Goal: Task Accomplishment & Management: Complete application form

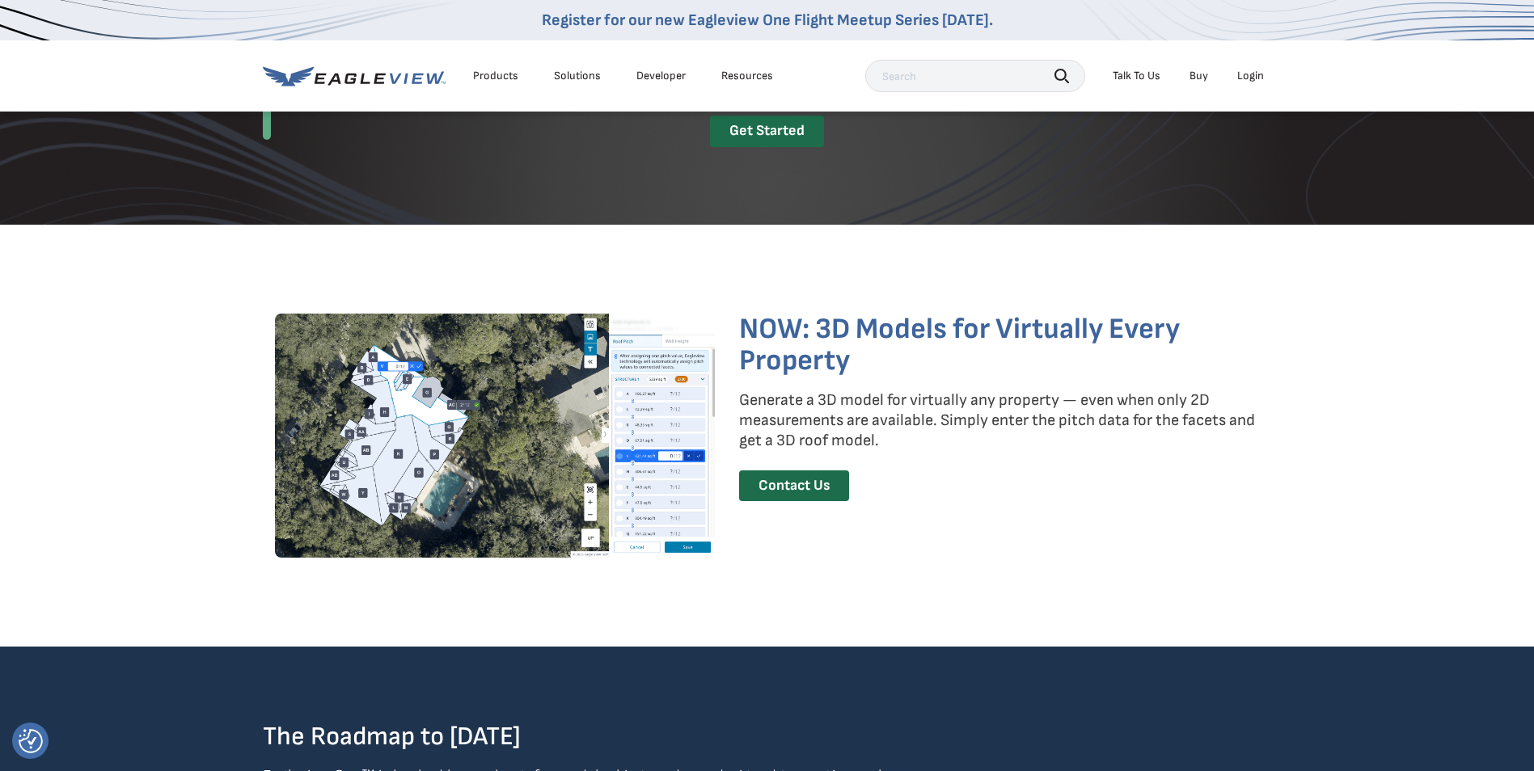
scroll to position [2102, 0]
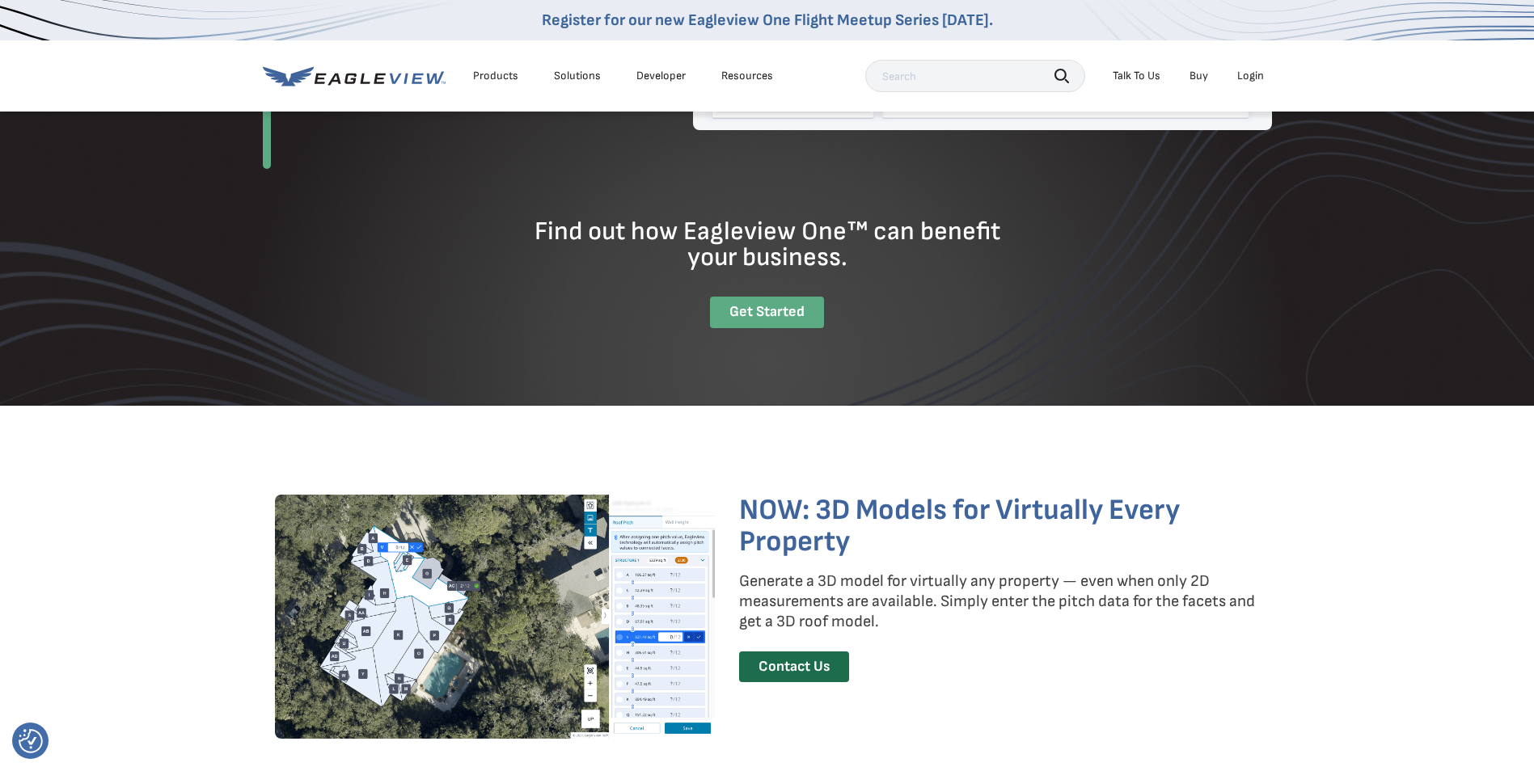
click at [777, 313] on div "Get Started" at bounding box center [767, 313] width 114 height 32
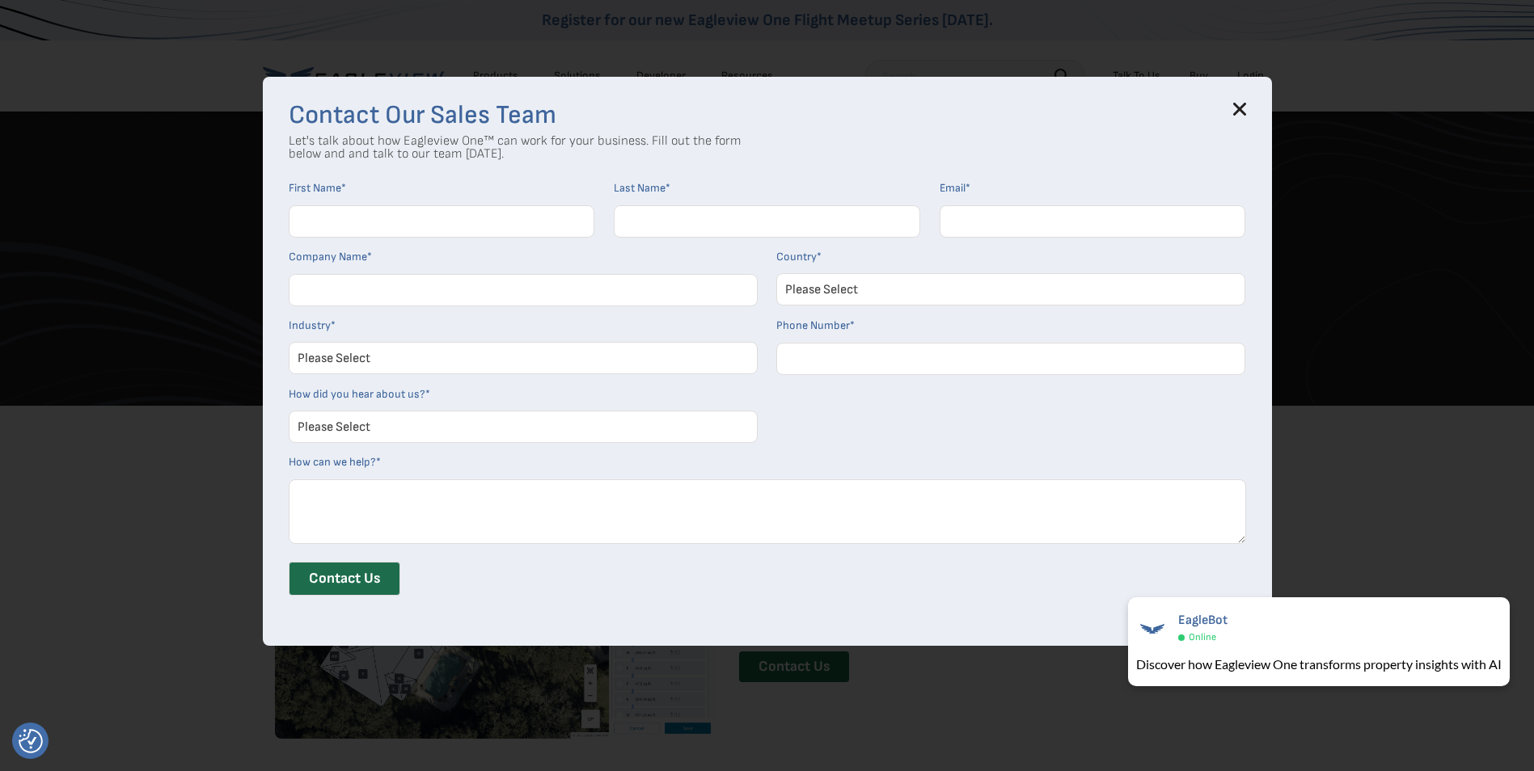
click at [335, 226] on input "First Name *" at bounding box center [442, 221] width 306 height 32
type input "[PERSON_NAME]"
type input "[EMAIL_ADDRESS][DOMAIN_NAME]"
type input "Town of [GEOGRAPHIC_DATA]"
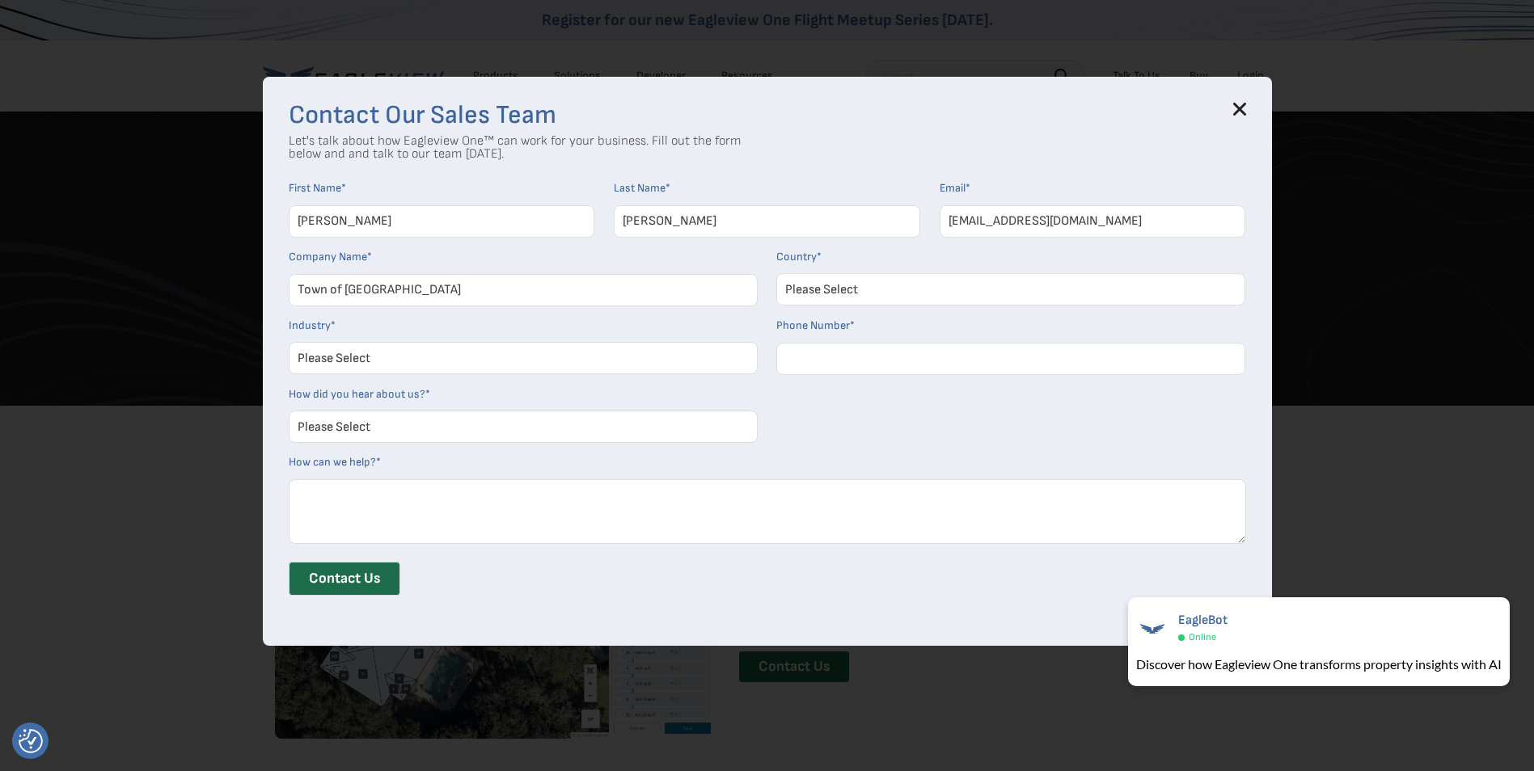
select select "[GEOGRAPHIC_DATA]"
type input "18605355005"
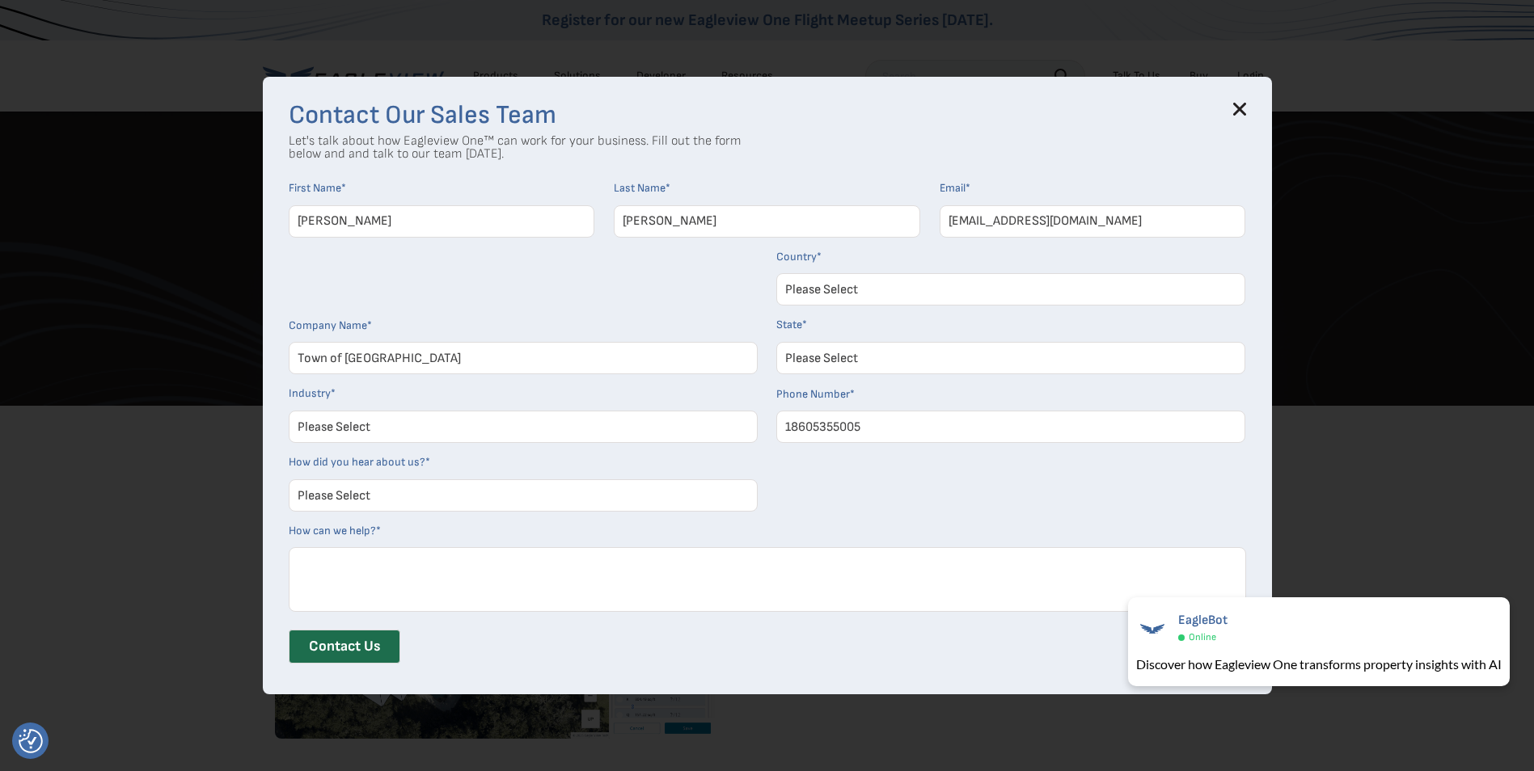
select select "[US_STATE]"
click at [869, 428] on input "18605355005" at bounding box center [1010, 427] width 469 height 32
type input "18605355098"
click at [381, 427] on select "Please Select Architects & Engineering Construction Electric/Gas Utilities Gove…" at bounding box center [523, 427] width 469 height 32
select select "Government"
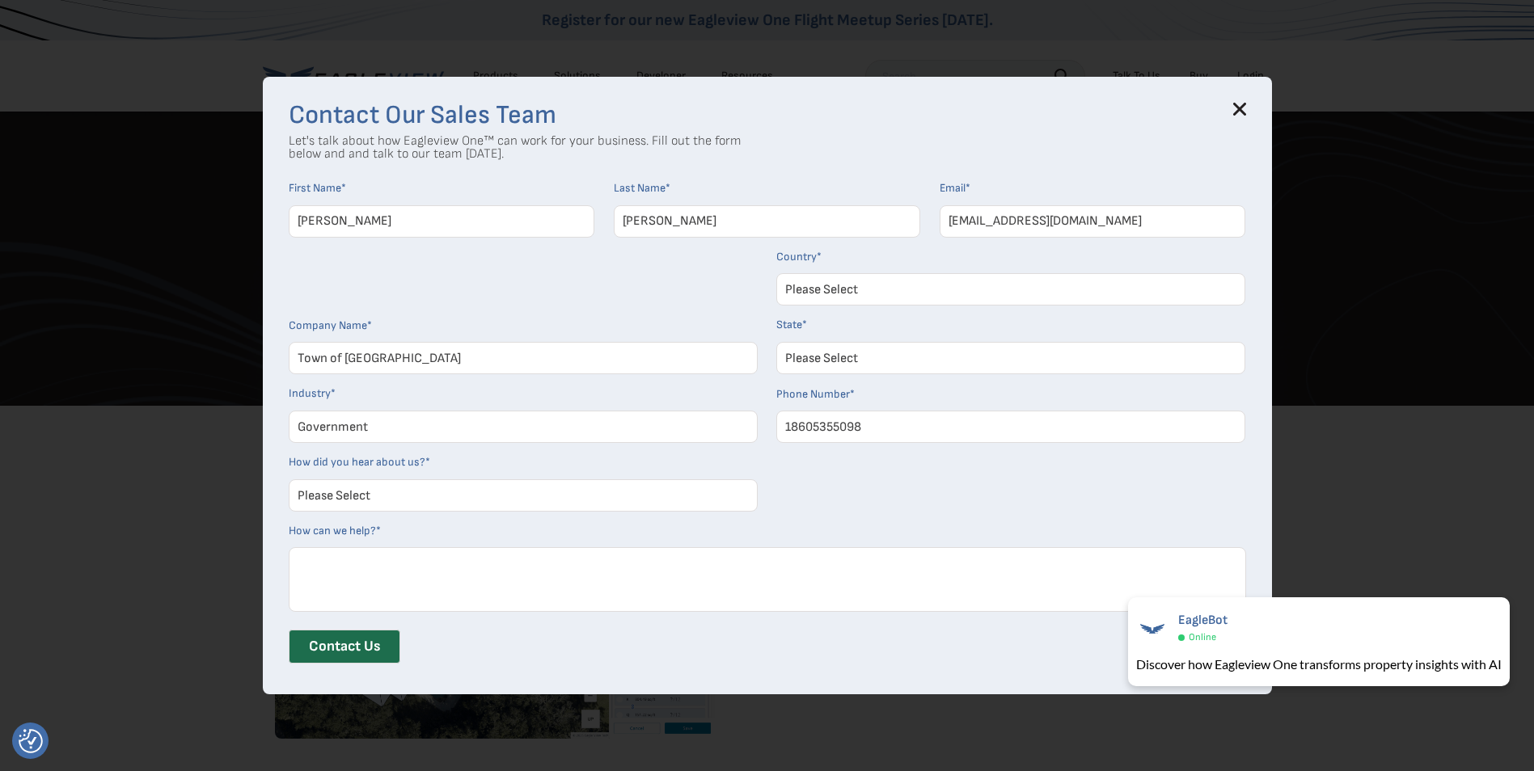
click at [294, 411] on select "Please Select Architects & Engineering Construction Electric/Gas Utilities Gove…" at bounding box center [523, 427] width 469 height 32
click at [384, 495] on select "Please Select Search Engine Social Media Word of Mouth Podcast Online Advertise…" at bounding box center [523, 495] width 469 height 32
select select "Event or Webinar"
click at [294, 479] on select "Please Select Search Engine Social Media Word of Mouth Podcast Online Advertise…" at bounding box center [523, 495] width 469 height 32
click at [365, 563] on textarea "How can we help? *" at bounding box center [767, 579] width 957 height 65
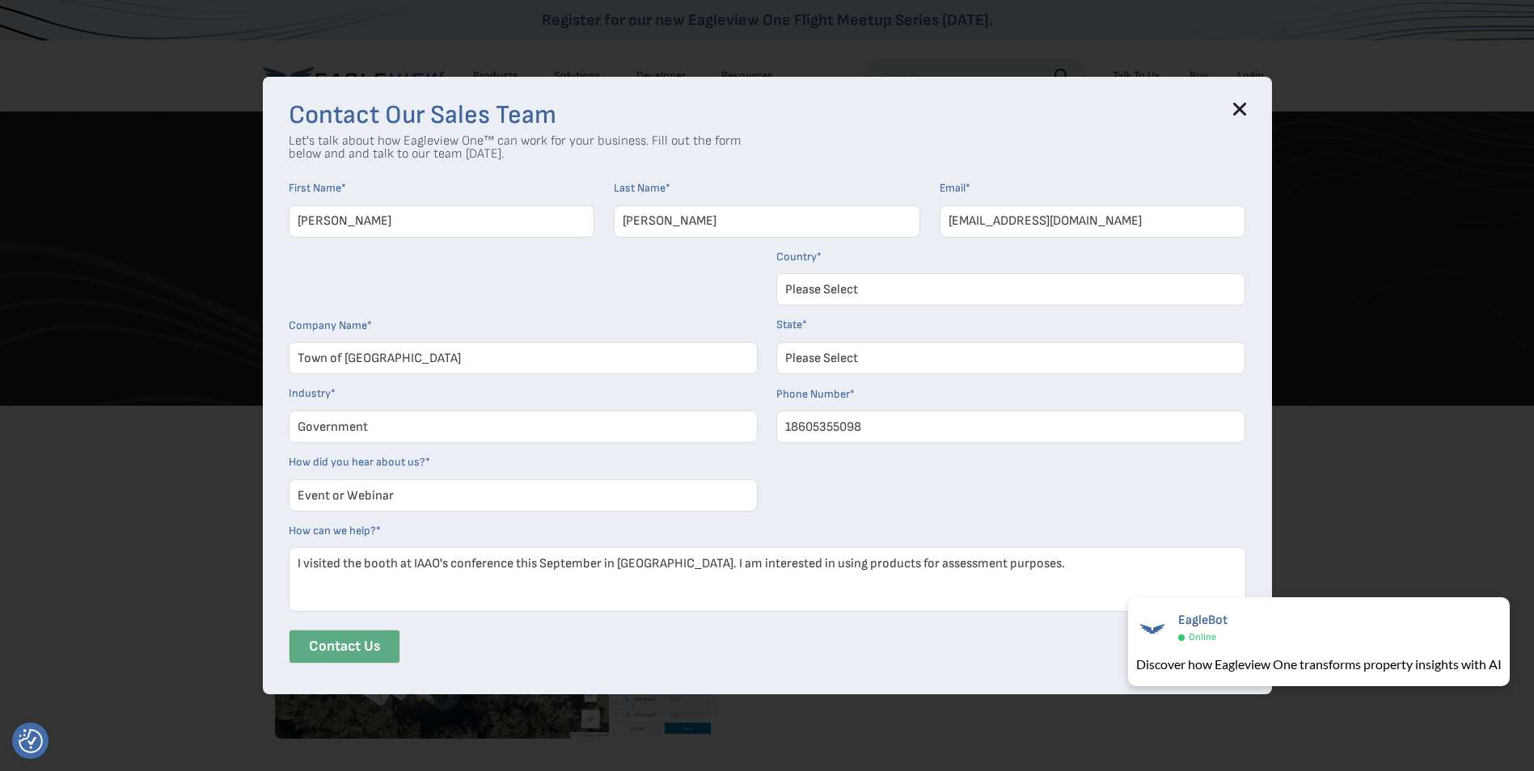
type textarea "I visited the booth at IAAO's conference this September in [GEOGRAPHIC_DATA]. I…"
click at [315, 644] on input "Contact Us" at bounding box center [345, 647] width 112 height 34
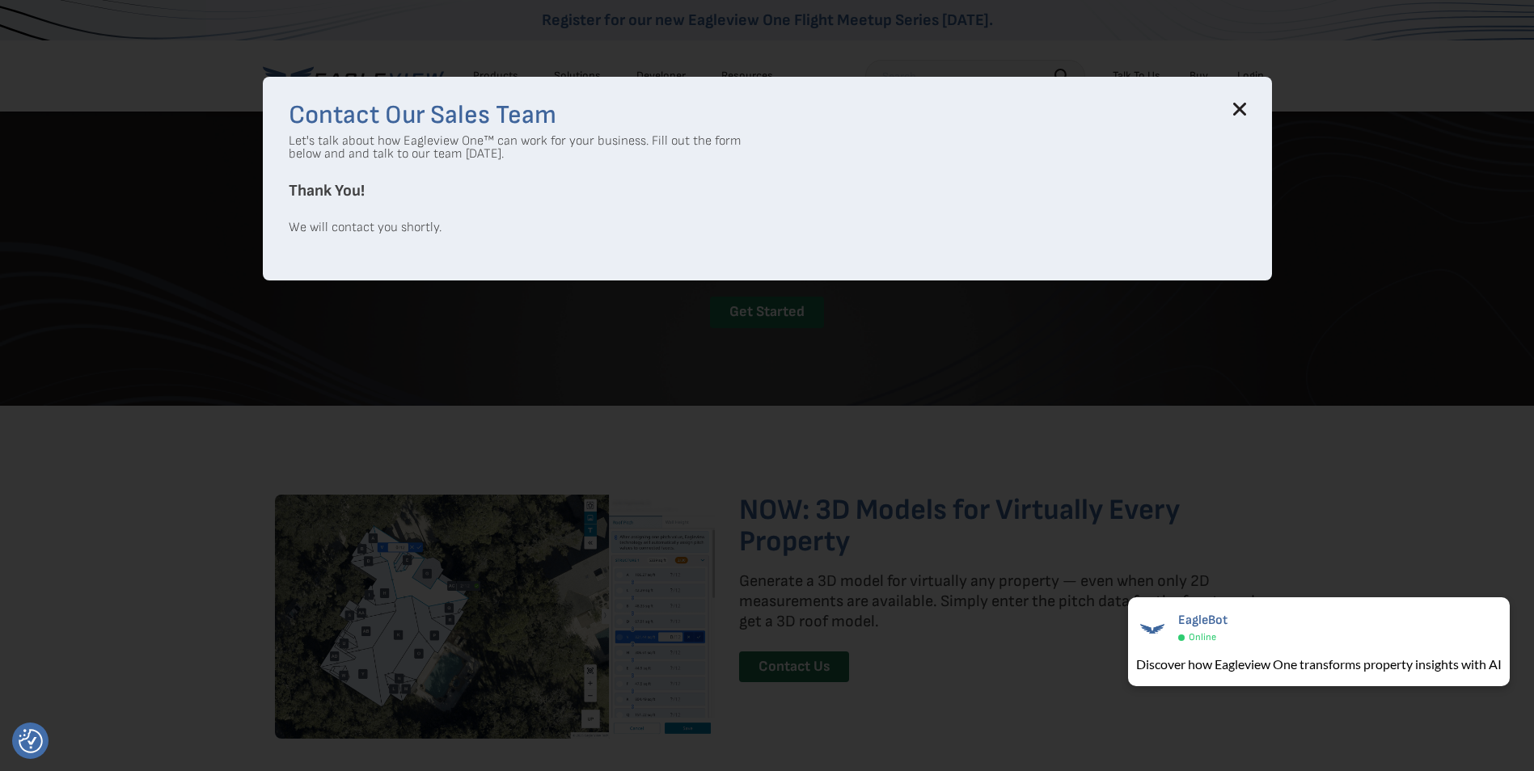
click at [1246, 103] on icon at bounding box center [1239, 109] width 13 height 13
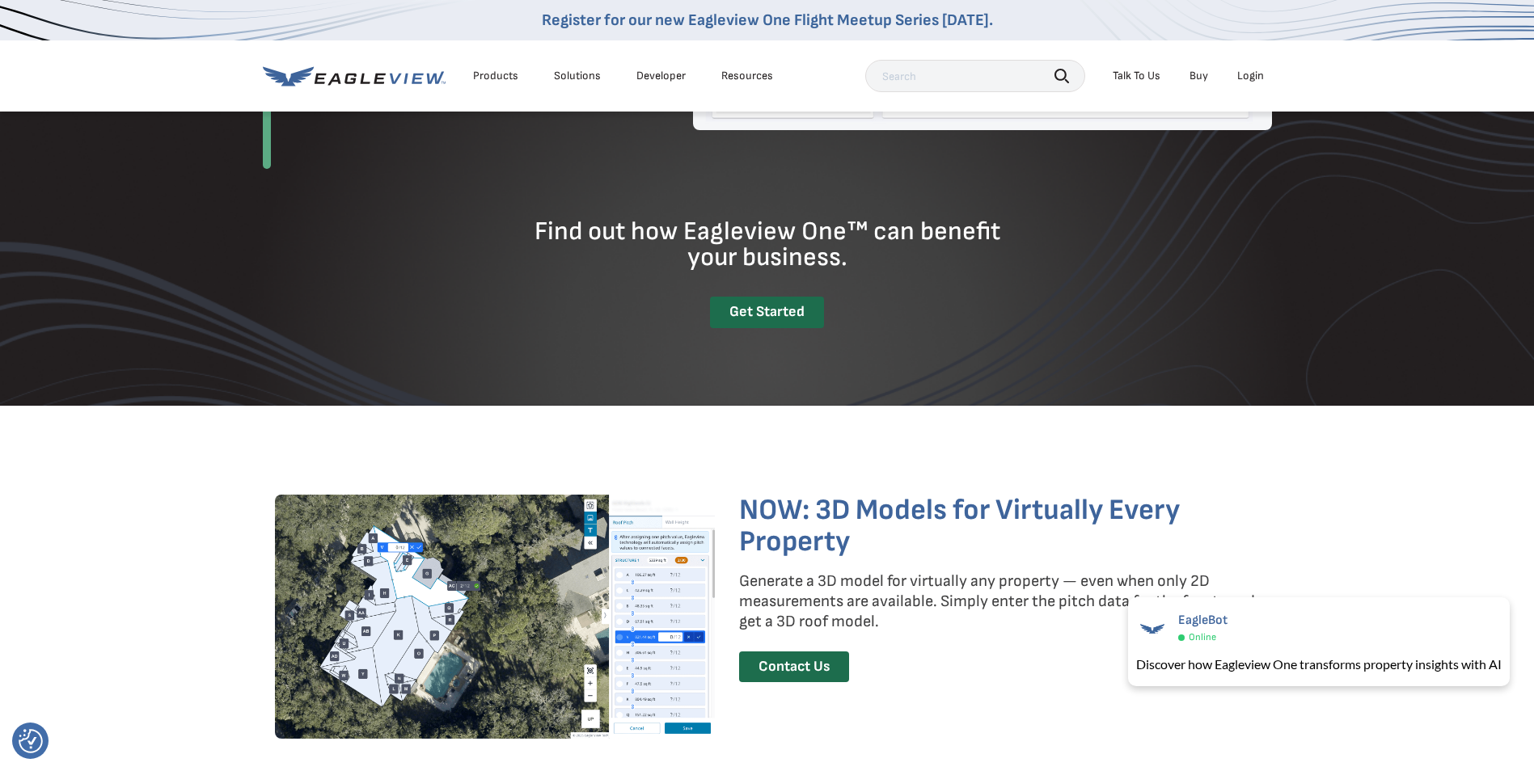
click at [1198, 78] on link "Buy" at bounding box center [1198, 76] width 19 height 15
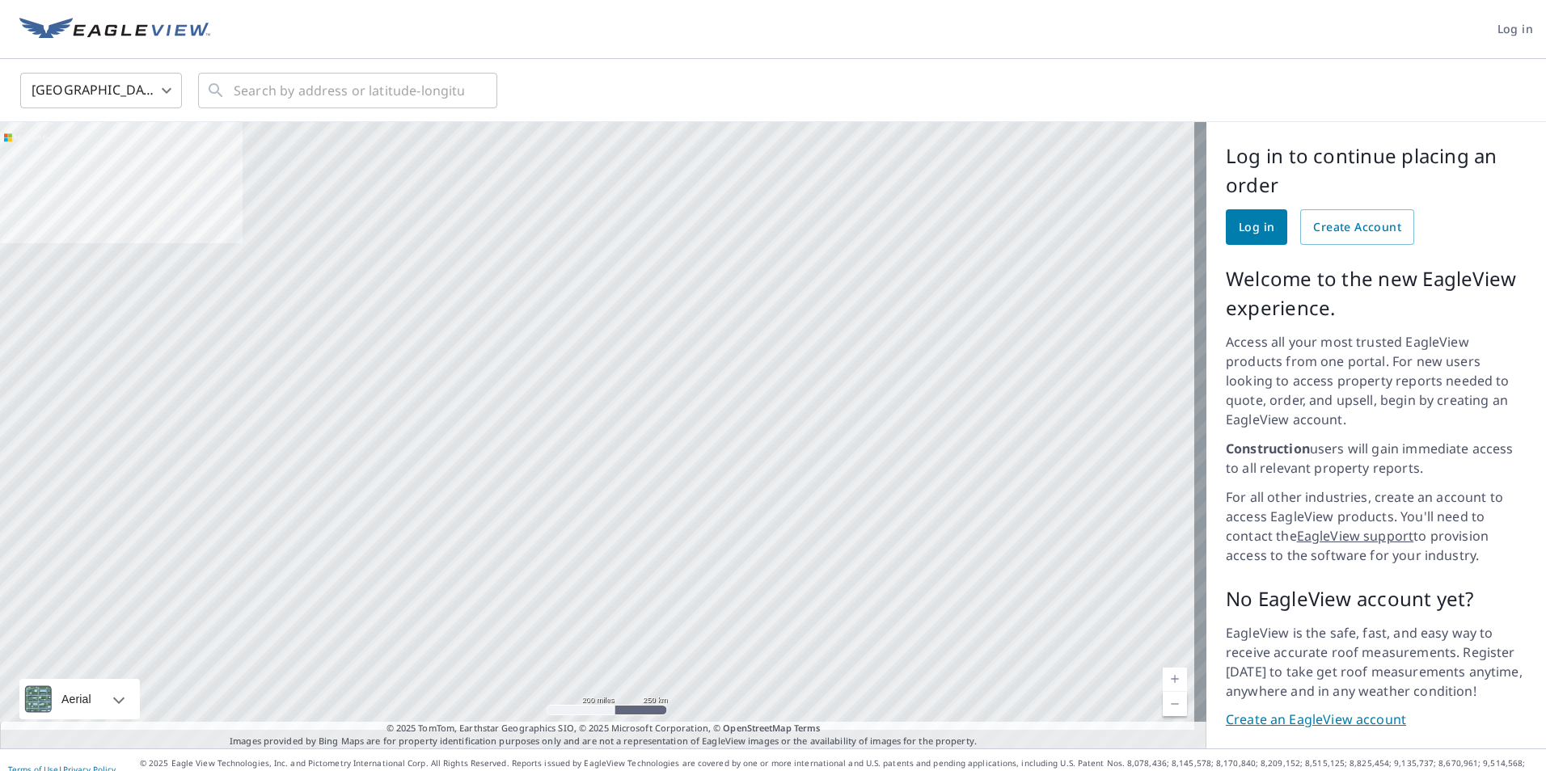
click at [162, 86] on body "Log in [GEOGRAPHIC_DATA] US ​ ​ Aerial Road A standard road map Aerial A detail…" at bounding box center [773, 385] width 1546 height 771
click at [162, 86] on div at bounding box center [773, 385] width 1546 height 771
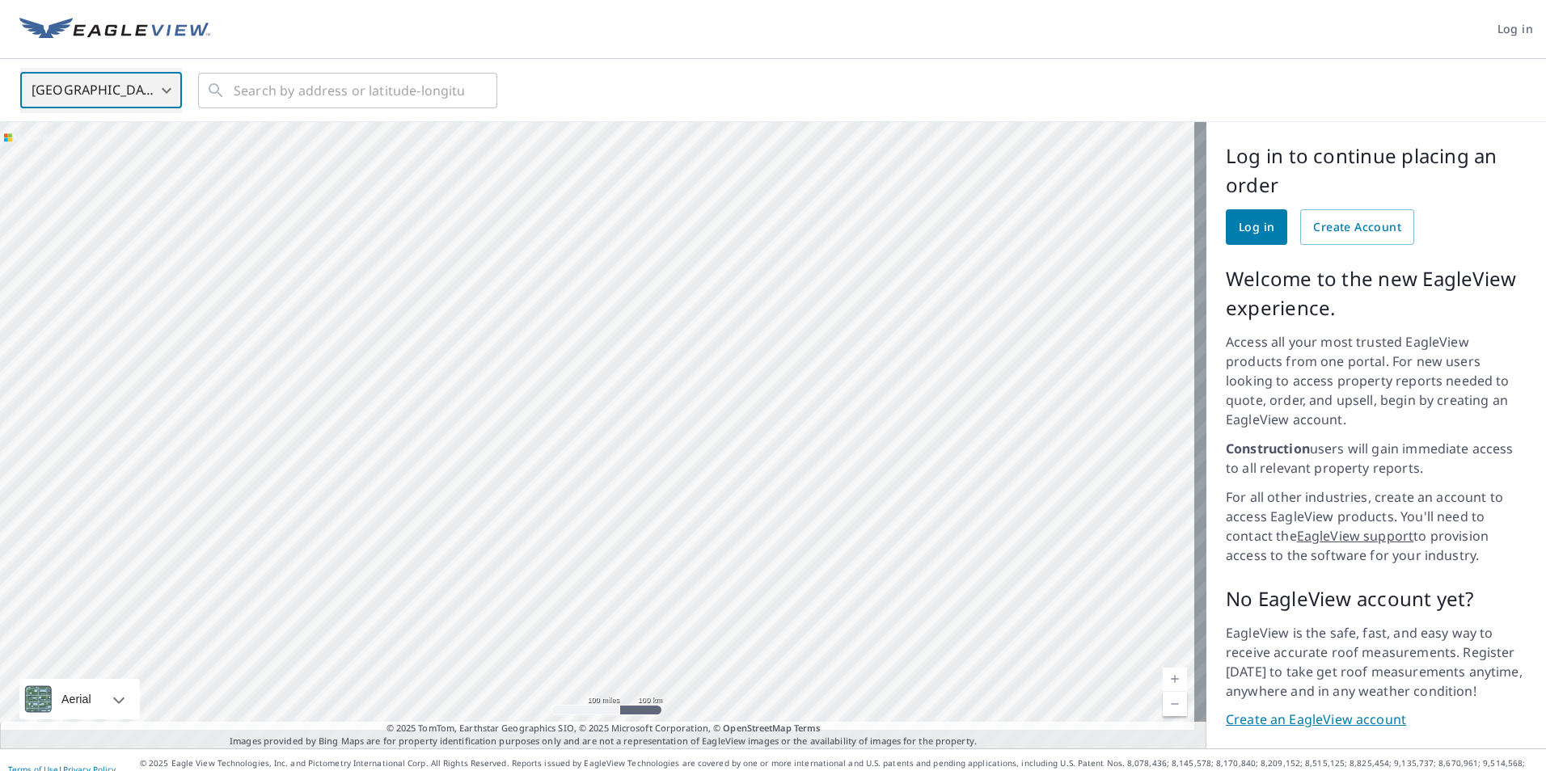
click at [1002, 219] on div at bounding box center [603, 435] width 1206 height 627
click at [1025, 323] on div at bounding box center [603, 435] width 1206 height 627
click at [1023, 319] on div at bounding box center [603, 435] width 1206 height 627
